Goal: Information Seeking & Learning: Learn about a topic

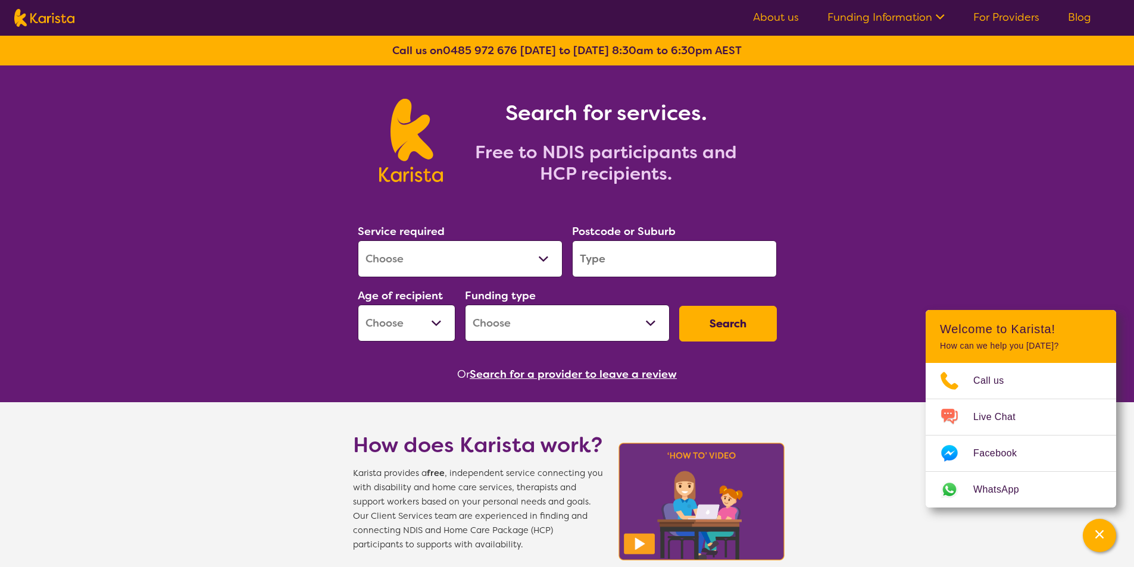
click at [520, 251] on select "Allied Health Assistant Assessment (ADHD or Autism) Behaviour support Counselli…" at bounding box center [460, 258] width 205 height 37
select select "NDIS Plan management"
click at [358, 240] on select "Allied Health Assistant Assessment (ADHD or Autism) Behaviour support Counselli…" at bounding box center [460, 258] width 205 height 37
select select "NDIS"
click at [404, 314] on select "Early Childhood - 0 to 9 Child - 10 to 11 Adolescent - 12 to 17 Adult - 18 to 6…" at bounding box center [407, 323] width 98 height 37
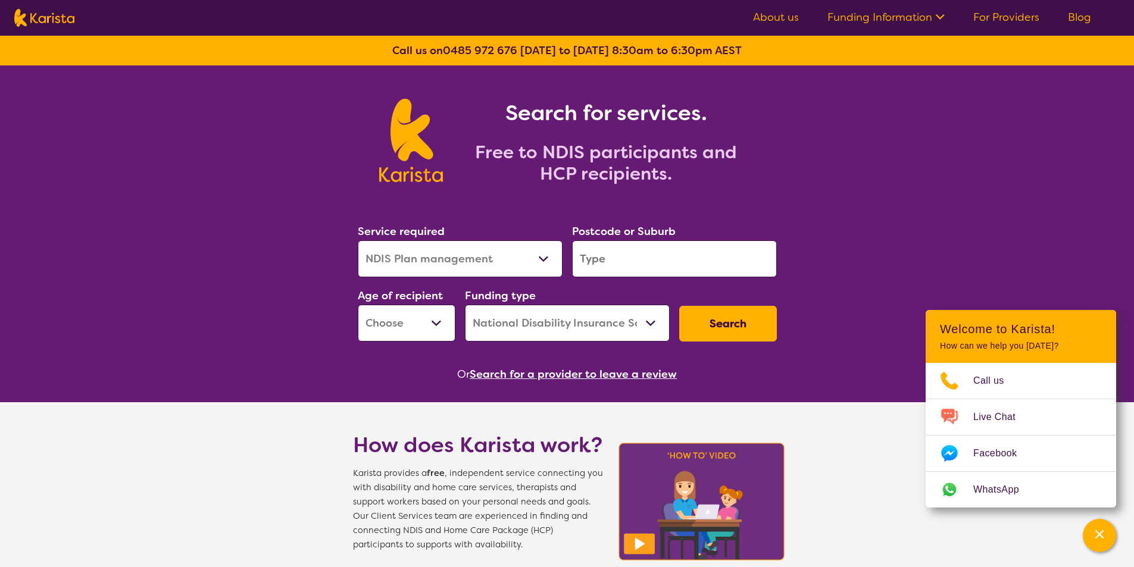
select select "AG"
click at [358, 305] on select "Early Childhood - 0 to 9 Child - 10 to 11 Adolescent - 12 to 17 Adult - 18 to 6…" at bounding box center [407, 323] width 98 height 37
click at [556, 322] on select "Home Care Package (HCP) National Disability Insurance Scheme (NDIS) I don't know" at bounding box center [567, 323] width 205 height 37
select select "HCP"
click at [465, 305] on select "Home Care Package (HCP) National Disability Insurance Scheme (NDIS) I don't know" at bounding box center [567, 323] width 205 height 37
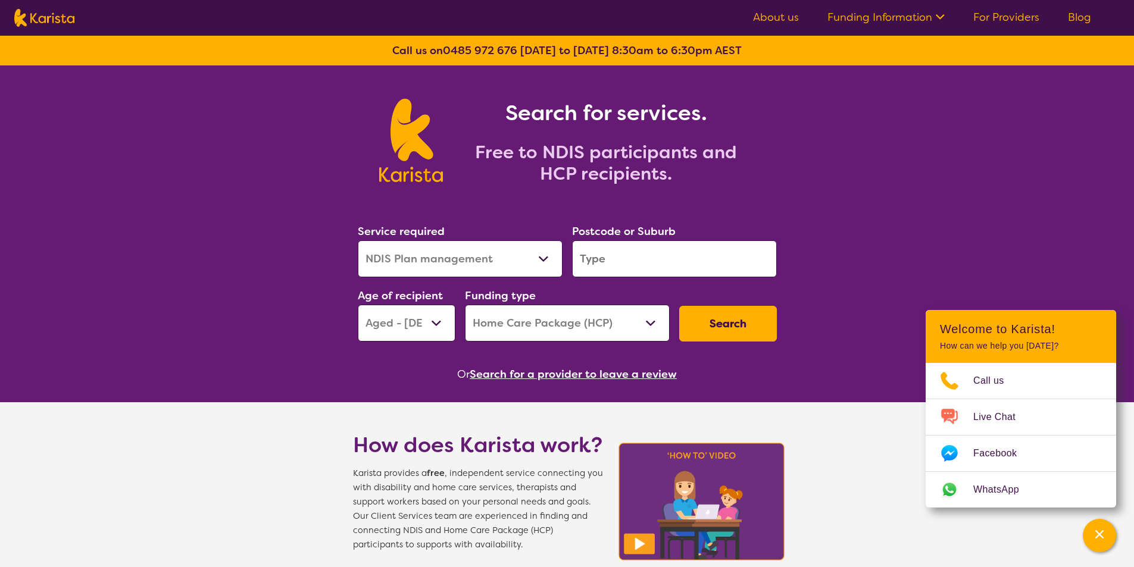
click at [644, 259] on input "search" at bounding box center [674, 258] width 205 height 37
type input "3"
select select "NDIS"
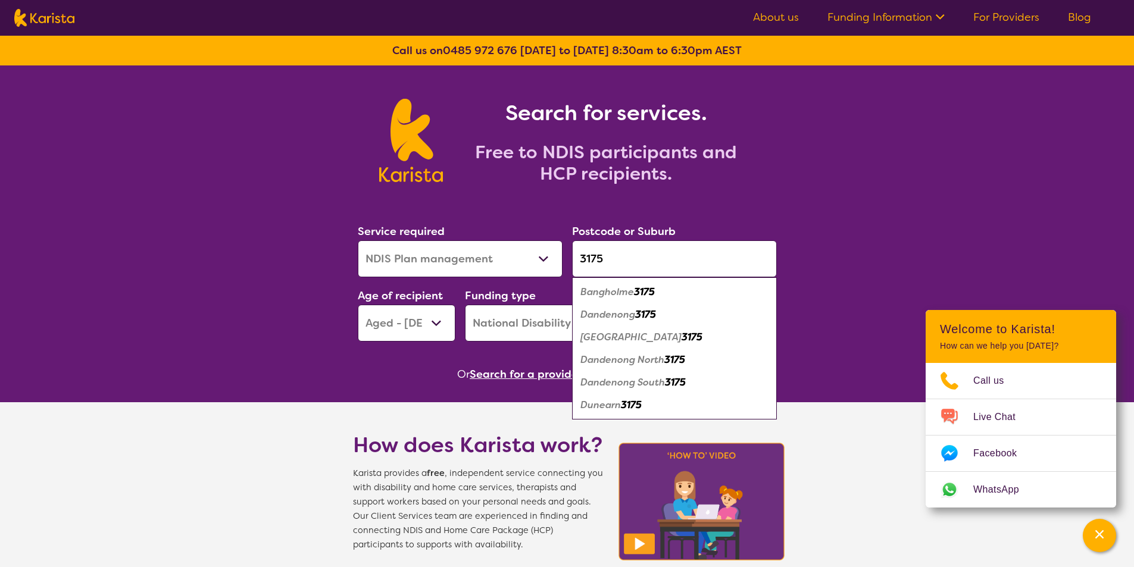
type input "3175"
click at [629, 323] on div "Dandenong 3175" at bounding box center [674, 315] width 193 height 23
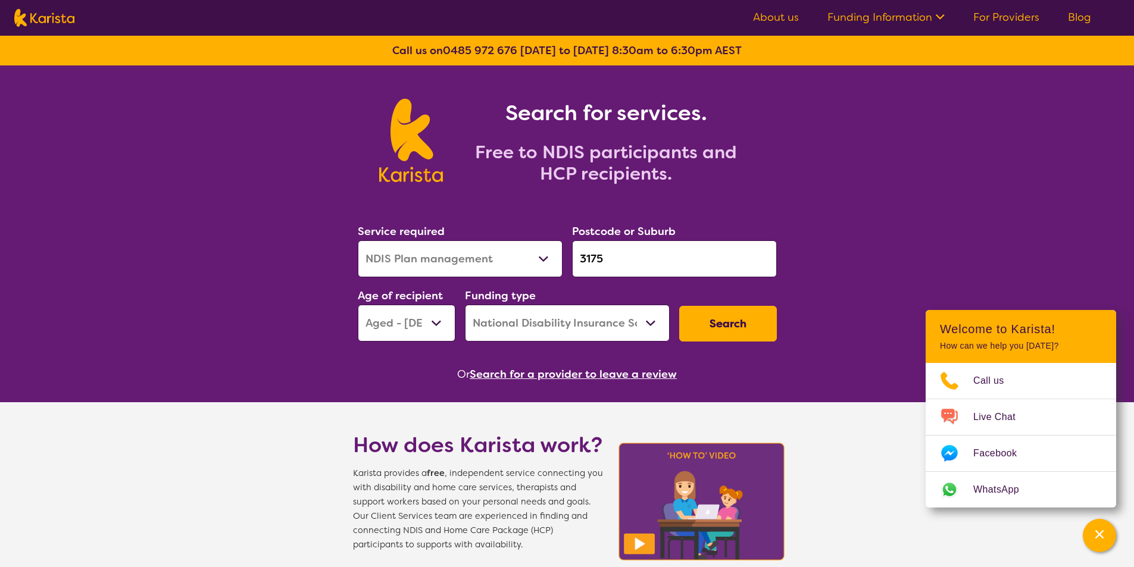
click at [705, 326] on button "Search" at bounding box center [728, 324] width 98 height 36
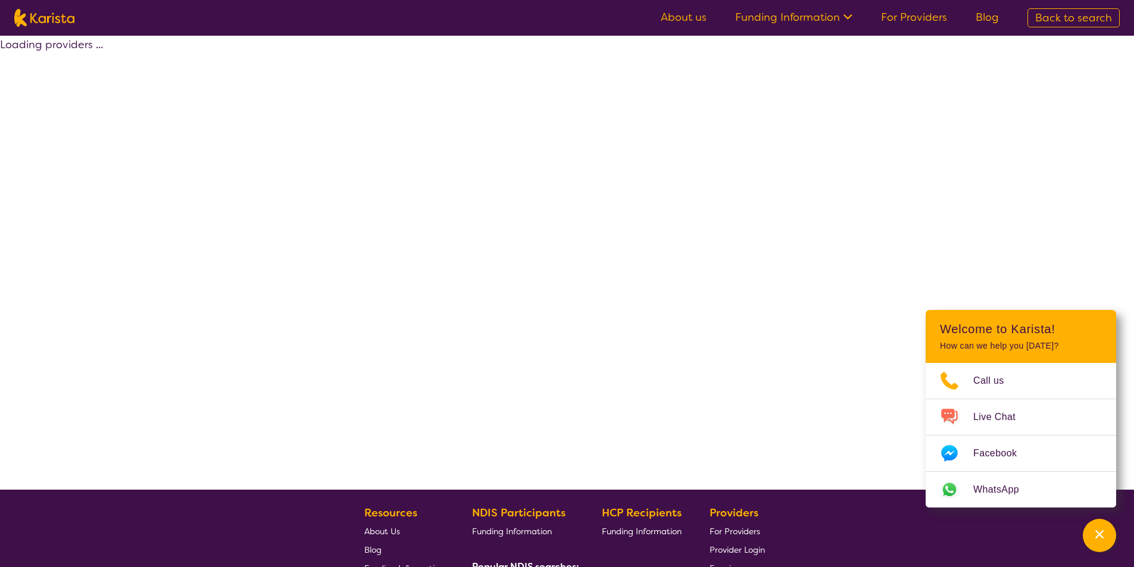
select select "by_score"
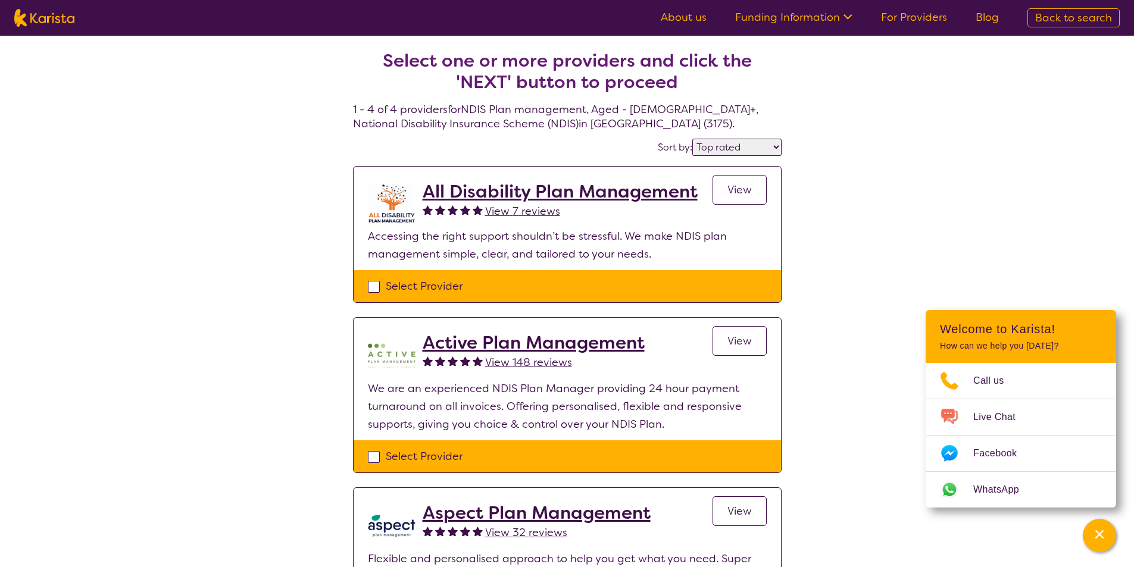
click at [728, 192] on span "View" at bounding box center [739, 190] width 24 height 14
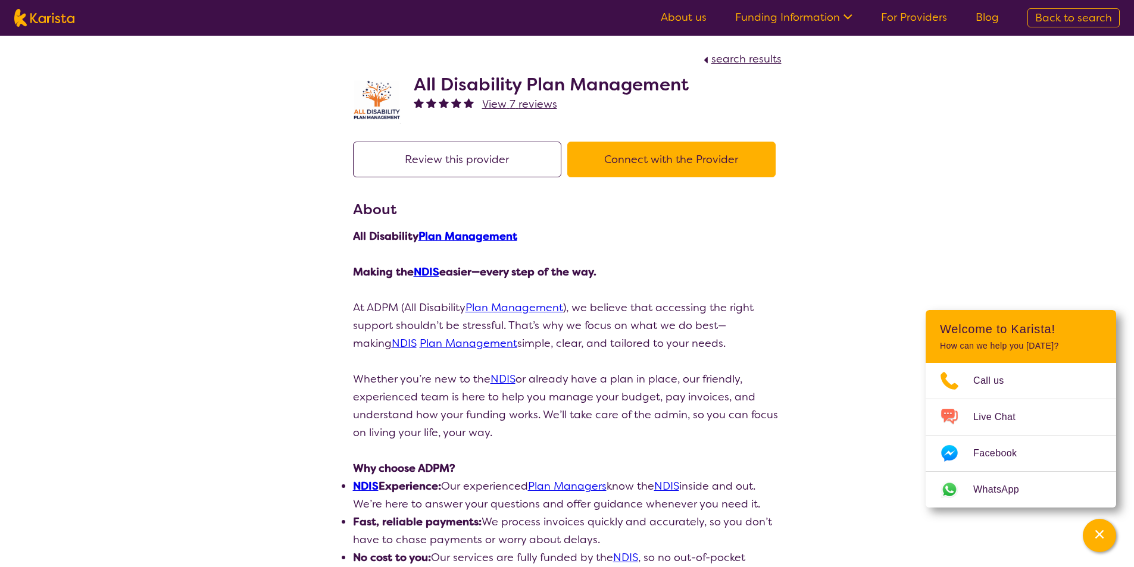
click at [681, 177] on div "Review this provider Connect with the Provider" at bounding box center [567, 170] width 428 height 57
click at [681, 161] on button "Connect with the Provider" at bounding box center [671, 160] width 208 height 36
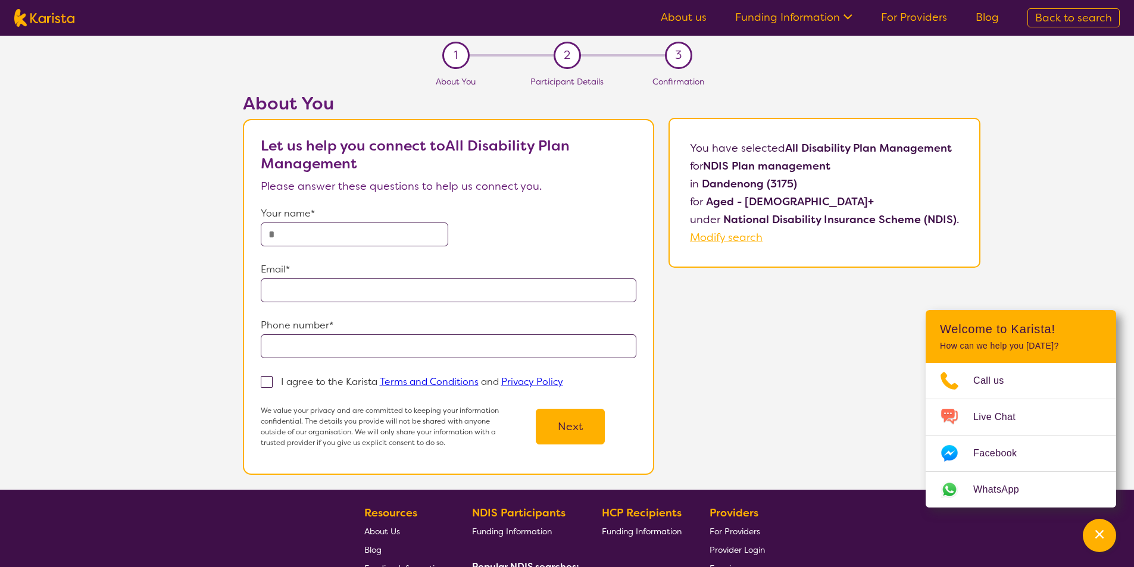
click at [808, 19] on link "Funding Information" at bounding box center [793, 17] width 117 height 14
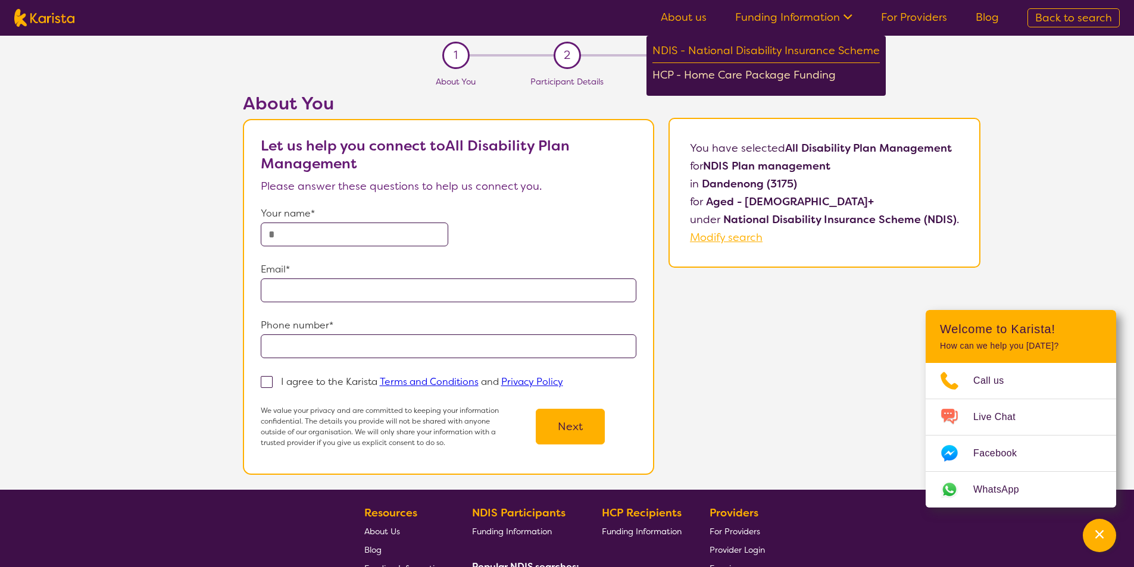
click at [800, 73] on div "HCP - Home Care Package Funding" at bounding box center [765, 76] width 227 height 21
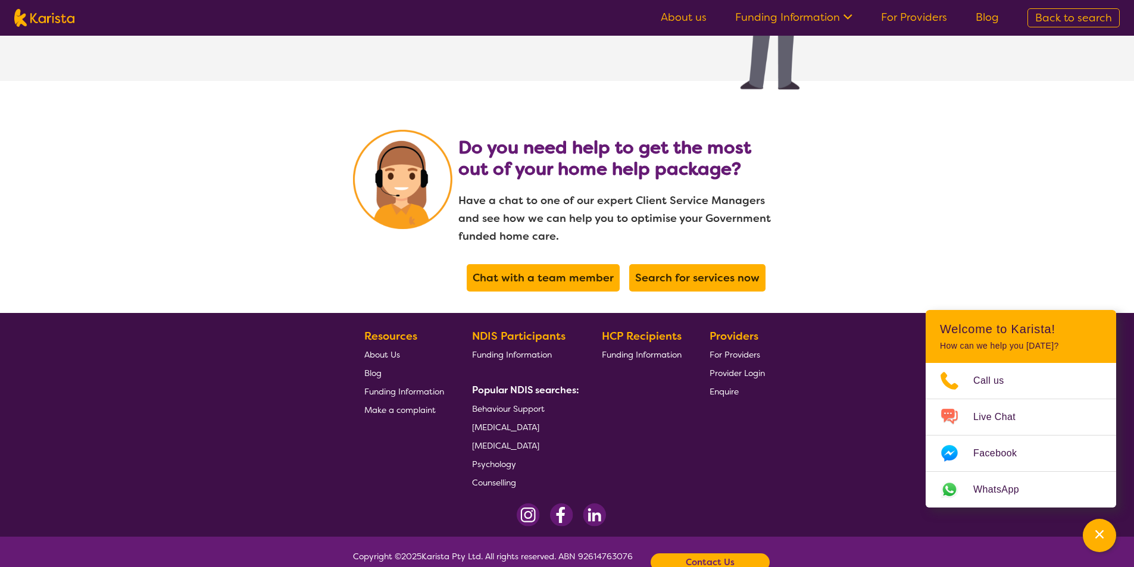
scroll to position [2433, 0]
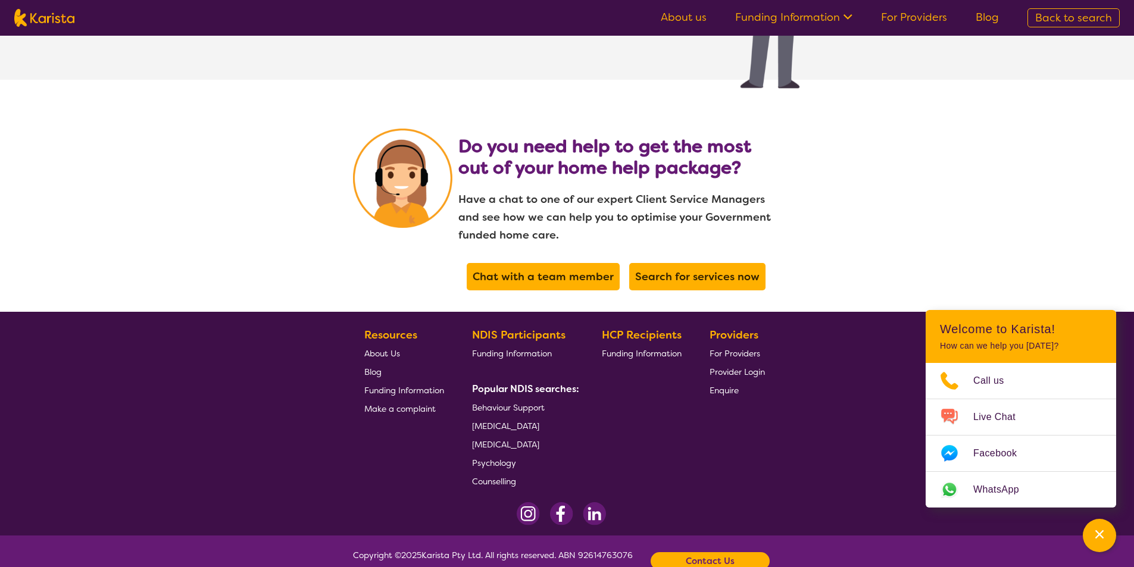
click at [797, 14] on link "Funding Information" at bounding box center [793, 17] width 117 height 14
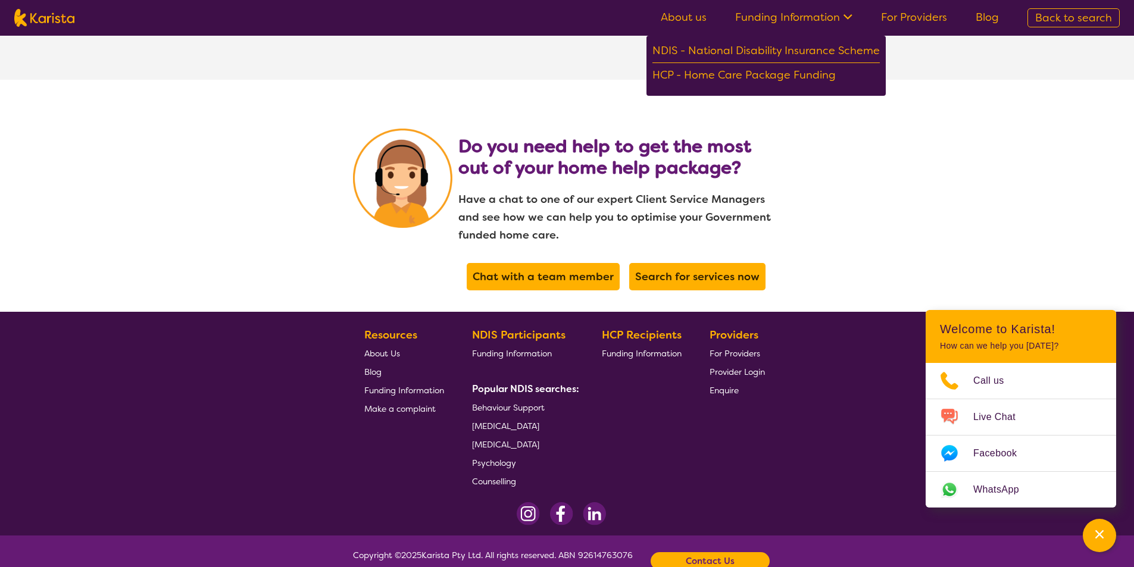
click at [701, 14] on link "About us" at bounding box center [684, 17] width 46 height 14
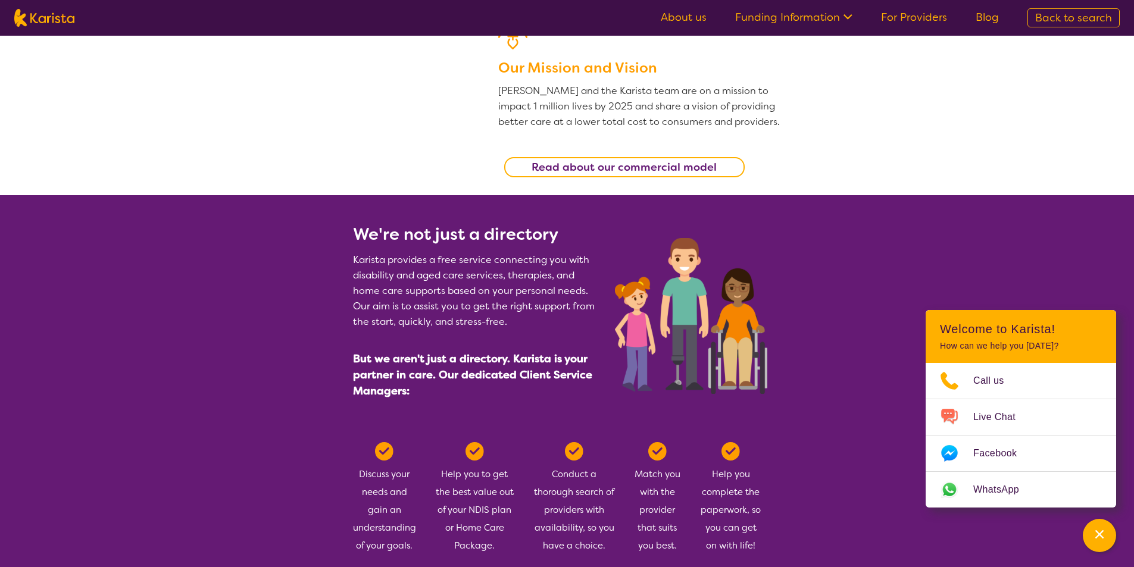
scroll to position [357, 0]
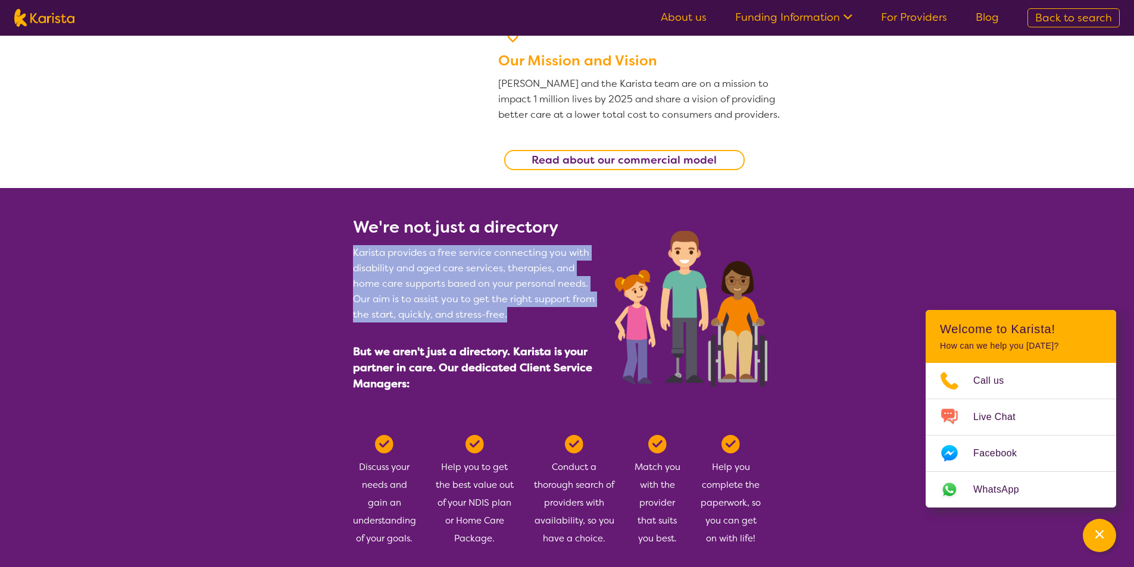
drag, startPoint x: 353, startPoint y: 245, endPoint x: 518, endPoint y: 317, distance: 179.9
click at [518, 317] on p "Karista provides a free service connecting you with disability and aged care se…" at bounding box center [477, 283] width 248 height 77
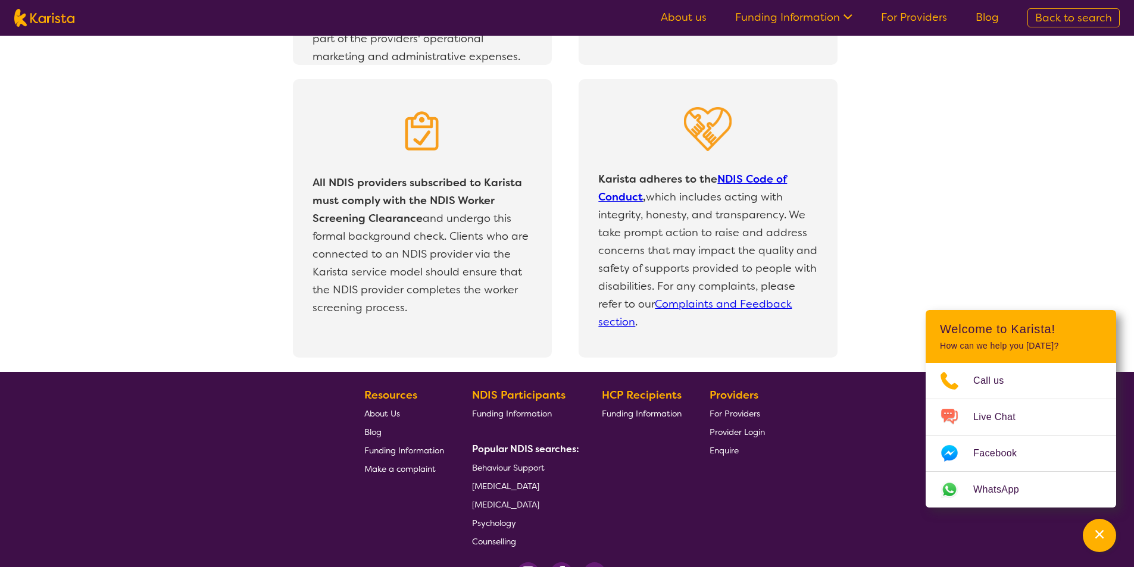
scroll to position [2516, 0]
